Goal: Find specific page/section: Find specific page/section

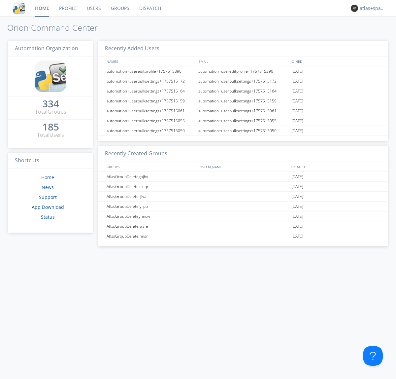
click at [150, 8] on link "Dispatch" at bounding box center [150, 8] width 32 height 17
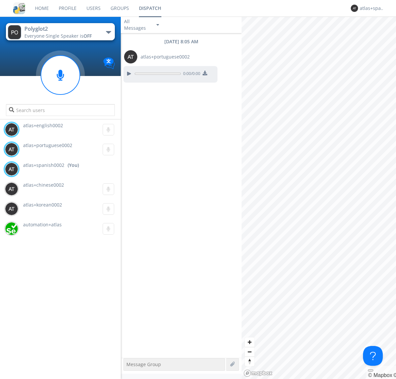
click at [108, 32] on div "button" at bounding box center [108, 32] width 5 height 3
click at [0, 0] on span "Polyglot3" at bounding box center [0, 0] width 0 height 0
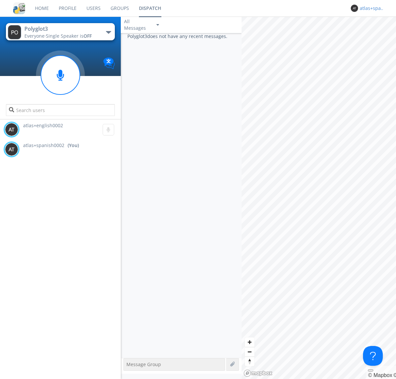
click at [370, 8] on div "atlas+spanish0002" at bounding box center [372, 8] width 25 height 7
